Goal: Entertainment & Leisure: Consume media (video, audio)

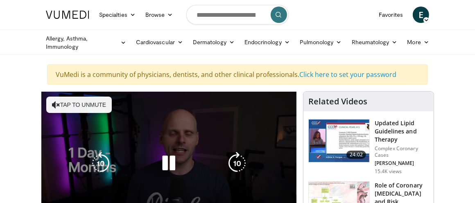
click at [53, 101] on icon "Video Player" at bounding box center [56, 105] width 8 height 8
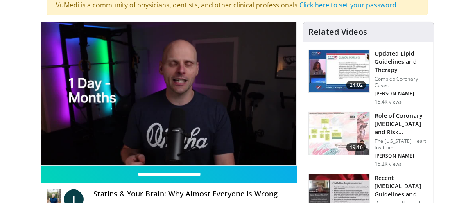
scroll to position [82, 0]
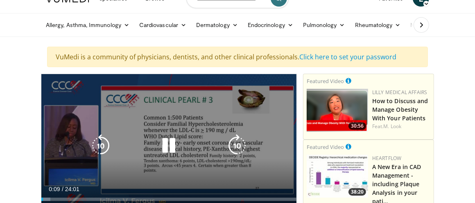
scroll to position [41, 0]
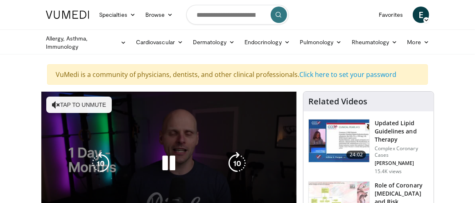
click at [54, 99] on button "Tap to unmute" at bounding box center [79, 105] width 66 height 16
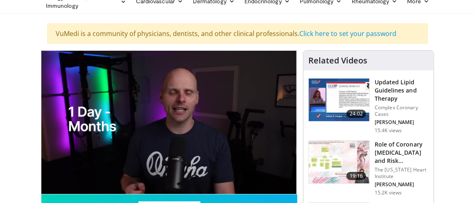
scroll to position [82, 0]
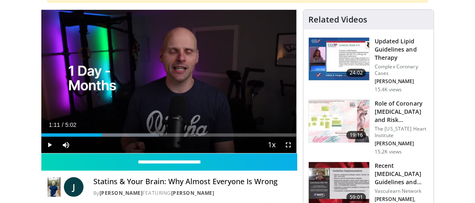
drag, startPoint x: 96, startPoint y: 135, endPoint x: 102, endPoint y: 135, distance: 5.3
click at [102, 135] on div "Loaded : 46.12% 1:10 1:11" at bounding box center [168, 135] width 255 height 3
drag, startPoint x: 102, startPoint y: 135, endPoint x: 112, endPoint y: 139, distance: 11.4
click at [112, 139] on div "Current Time 1:24 / Duration 5:02 Play Skip Backward Skip Forward Mute 67% Load…" at bounding box center [168, 145] width 255 height 16
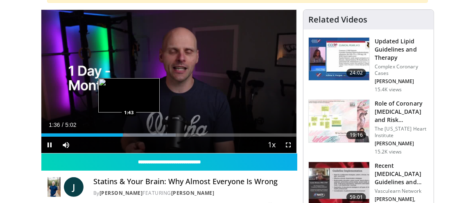
drag, startPoint x: 120, startPoint y: 135, endPoint x: 129, endPoint y: 136, distance: 8.3
click at [129, 136] on video-js "**********" at bounding box center [168, 81] width 255 height 143
drag, startPoint x: 120, startPoint y: 133, endPoint x: 128, endPoint y: 135, distance: 8.4
click at [128, 135] on div "Loaded : 52.71% 1:42 1:43" at bounding box center [168, 135] width 255 height 3
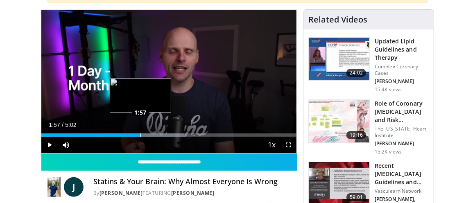
drag, startPoint x: 127, startPoint y: 135, endPoint x: 140, endPoint y: 134, distance: 12.8
click at [140, 134] on div "1:56" at bounding box center [90, 135] width 99 height 3
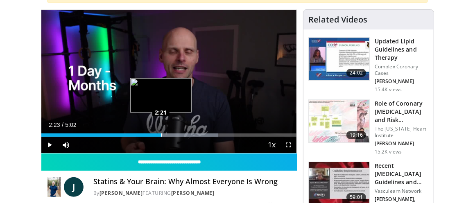
drag, startPoint x: 142, startPoint y: 134, endPoint x: 162, endPoint y: 136, distance: 20.2
click at [162, 136] on div "Loaded : 69.19% 2:23 2:21" at bounding box center [168, 135] width 255 height 3
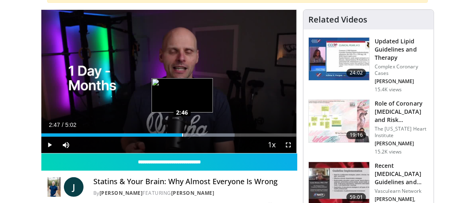
click at [182, 134] on div "Loaded : 75.78% 2:47 2:46" at bounding box center [168, 135] width 255 height 3
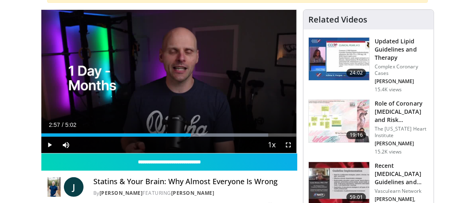
drag, startPoint x: 211, startPoint y: 132, endPoint x: 191, endPoint y: 135, distance: 19.9
click at [191, 135] on div "Loaded : 88.97% 2:58 2:57" at bounding box center [168, 133] width 255 height 8
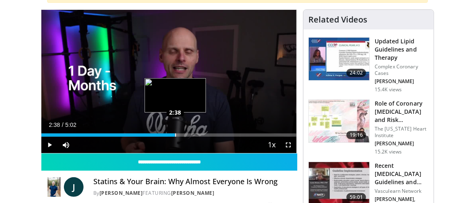
drag, startPoint x: 191, startPoint y: 135, endPoint x: 175, endPoint y: 134, distance: 16.0
click at [175, 134] on div "Loaded : 52.87% 2:38 2:38" at bounding box center [168, 135] width 255 height 3
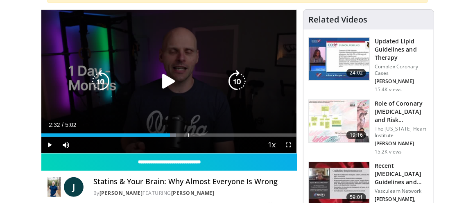
drag, startPoint x: 199, startPoint y: 134, endPoint x: 191, endPoint y: 119, distance: 17.4
click at [172, 137] on div "Current Time 2:32 / Duration 5:02 Play Skip Backward Skip Forward Mute 33% Load…" at bounding box center [168, 145] width 255 height 16
